Goal: Book appointment/travel/reservation

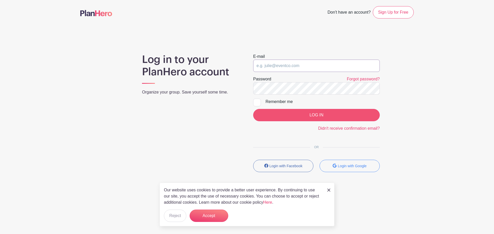
type input "[EMAIL_ADDRESS][DOMAIN_NAME]"
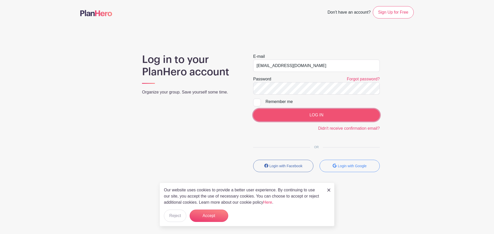
click at [310, 111] on input "LOG IN" at bounding box center [316, 115] width 127 height 12
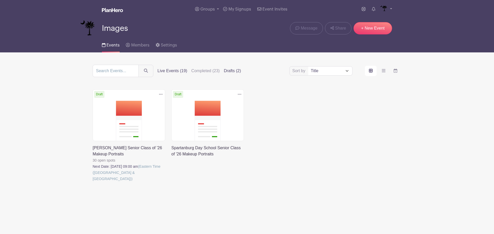
click at [174, 70] on label "Live Events (19)" at bounding box center [173, 71] width 30 height 6
click at [0, 0] on input "Live Events (19)" at bounding box center [0, 0] width 0 height 0
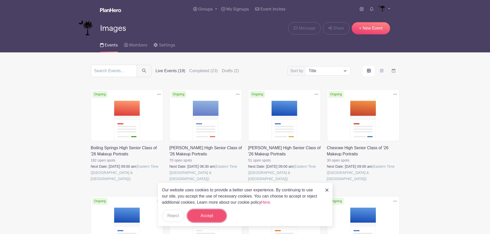
click at [204, 218] on button "Accept" at bounding box center [207, 216] width 39 height 12
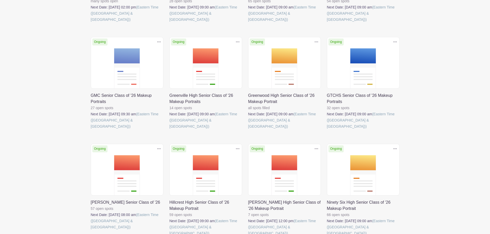
scroll to position [283, 0]
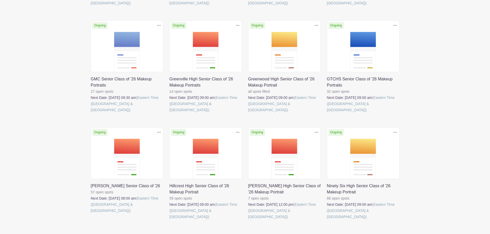
click at [170, 113] on link at bounding box center [170, 113] width 0 height 0
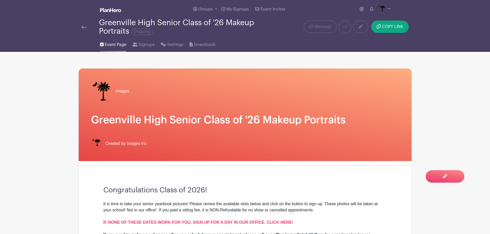
click at [82, 26] on img at bounding box center [84, 27] width 5 height 4
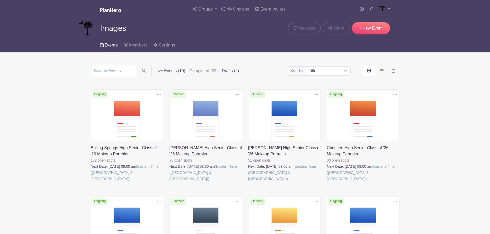
click at [233, 71] on label "Drafts (2)" at bounding box center [230, 71] width 17 height 6
click at [0, 0] on input "Drafts (2)" at bounding box center [0, 0] width 0 height 0
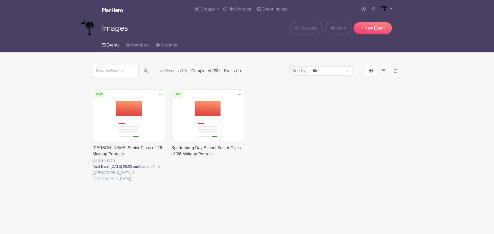
click at [200, 71] on label "Completed (23)" at bounding box center [206, 71] width 28 height 6
click at [0, 0] on input "Completed (23)" at bounding box center [0, 0] width 0 height 0
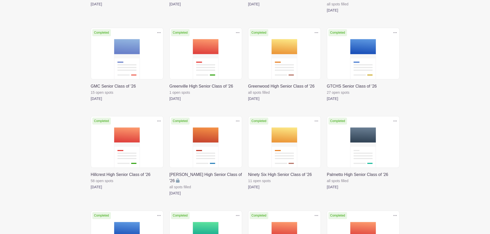
scroll to position [257, 0]
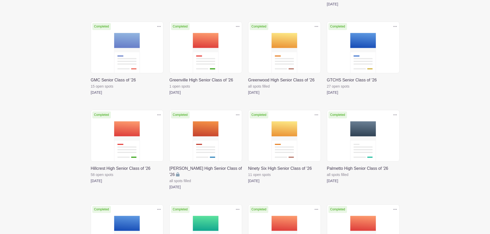
click at [170, 96] on link at bounding box center [170, 96] width 0 height 0
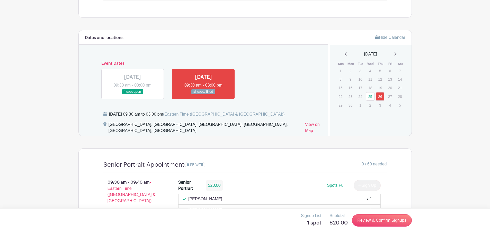
scroll to position [309, 0]
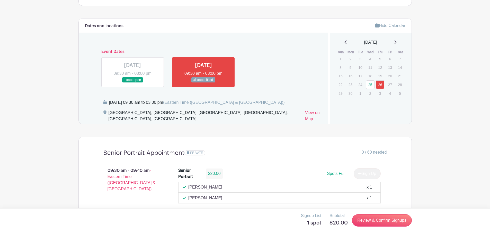
click at [133, 83] on link at bounding box center [133, 83] width 0 height 0
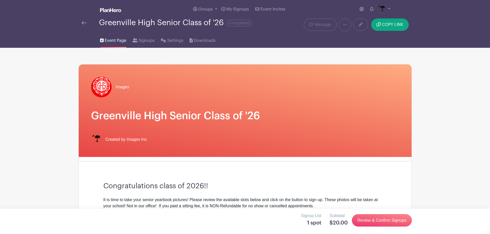
click at [84, 22] on img at bounding box center [84, 23] width 5 height 4
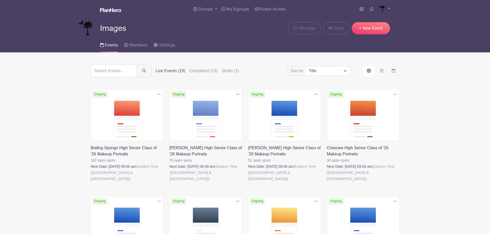
click at [160, 71] on label "Live Events (19)" at bounding box center [171, 71] width 30 height 6
click at [0, 0] on input "Live Events (19)" at bounding box center [0, 0] width 0 height 0
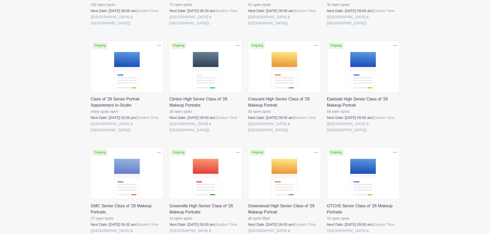
scroll to position [206, 0]
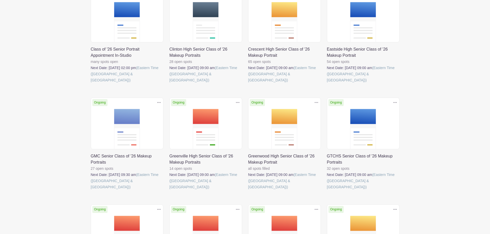
click at [170, 190] on link at bounding box center [170, 190] width 0 height 0
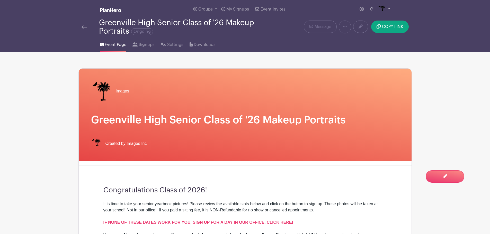
click at [85, 28] on img at bounding box center [84, 27] width 5 height 4
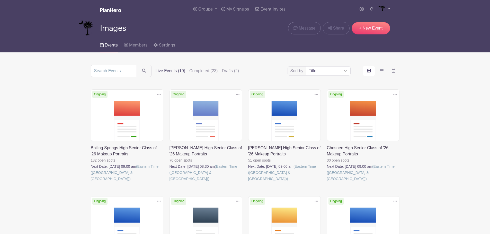
click at [167, 70] on label "Live Events (19)" at bounding box center [171, 71] width 30 height 6
click at [0, 0] on input "Live Events (19)" at bounding box center [0, 0] width 0 height 0
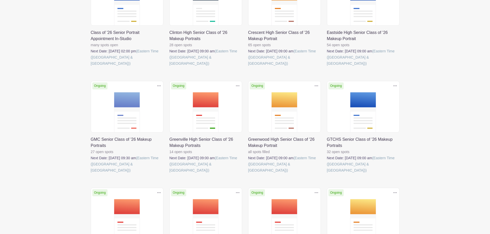
scroll to position [232, 0]
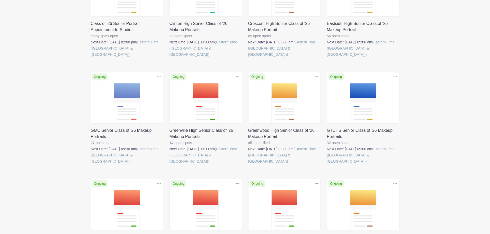
click at [170, 165] on link at bounding box center [170, 165] width 0 height 0
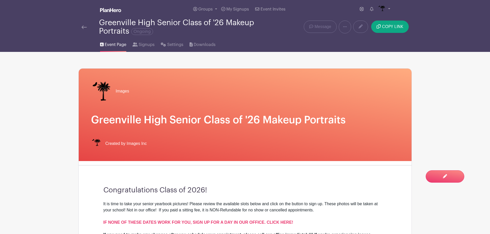
click at [89, 27] on div at bounding box center [91, 27] width 18 height 6
click at [79, 27] on div "Greenville High Senior Class of '26 Makeup Portraits Ongoing" at bounding box center [176, 27] width 195 height 17
click at [83, 26] on img at bounding box center [84, 27] width 5 height 4
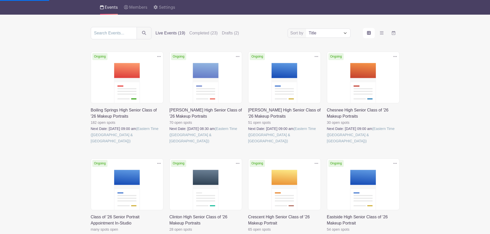
scroll to position [77, 0]
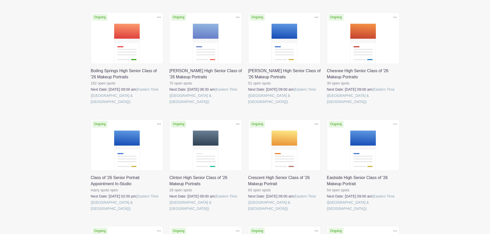
click at [91, 212] on link at bounding box center [91, 212] width 0 height 0
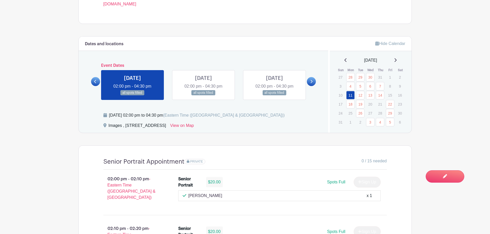
scroll to position [309, 0]
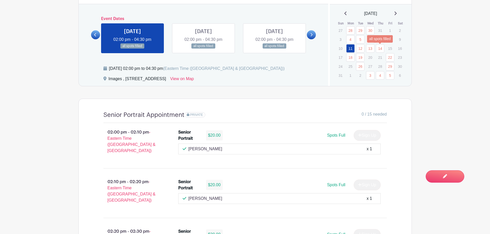
click at [382, 48] on link "14" at bounding box center [380, 48] width 8 height 8
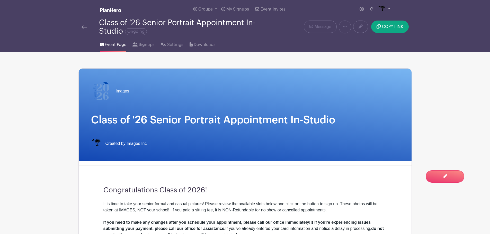
click at [84, 27] on img at bounding box center [84, 27] width 5 height 4
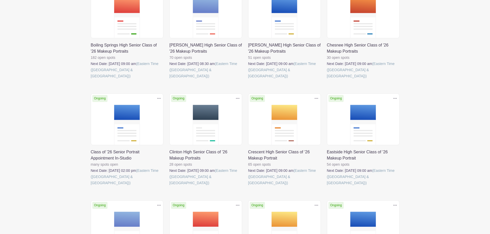
click at [91, 186] on link at bounding box center [91, 186] width 0 height 0
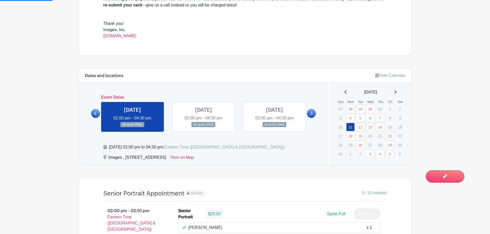
scroll to position [232, 0]
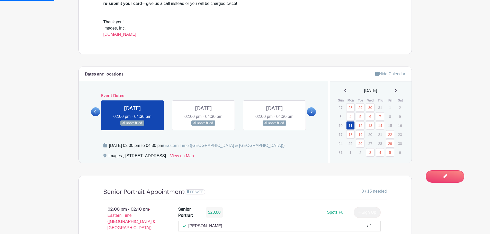
click at [397, 90] on icon at bounding box center [396, 91] width 2 height 4
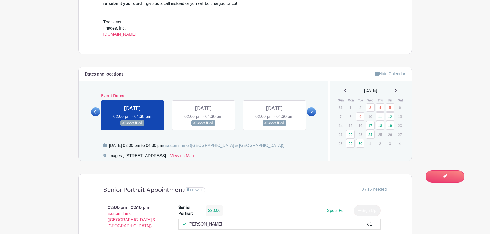
click at [397, 90] on icon at bounding box center [395, 91] width 3 height 4
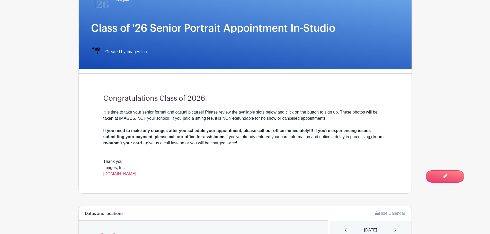
scroll to position [0, 0]
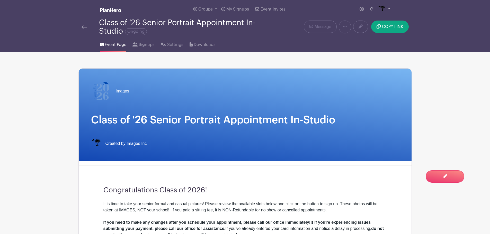
click at [84, 28] on img at bounding box center [84, 27] width 5 height 4
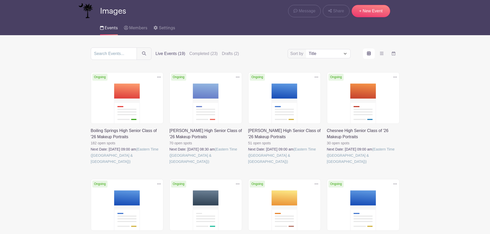
scroll to position [26, 0]
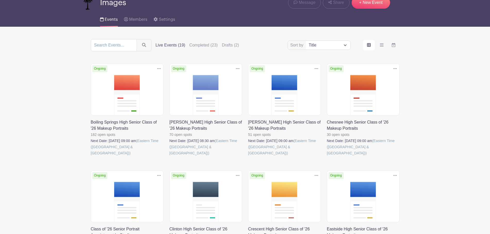
click at [91, 157] on link at bounding box center [91, 157] width 0 height 0
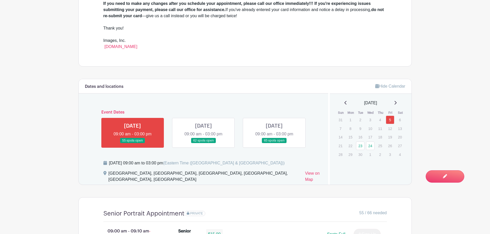
scroll to position [246, 0]
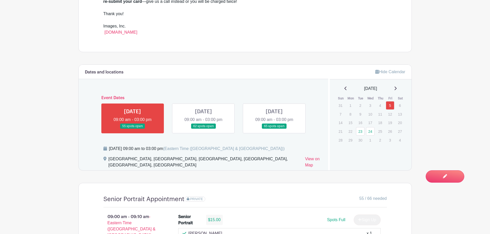
click at [400, 86] on div "September 2025" at bounding box center [371, 89] width 70 height 6
click at [397, 87] on icon at bounding box center [395, 88] width 3 height 4
click at [345, 87] on icon at bounding box center [346, 88] width 3 height 4
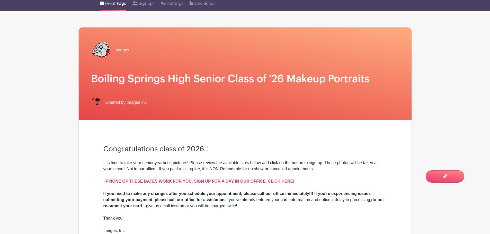
scroll to position [0, 0]
